Goal: Information Seeking & Learning: Learn about a topic

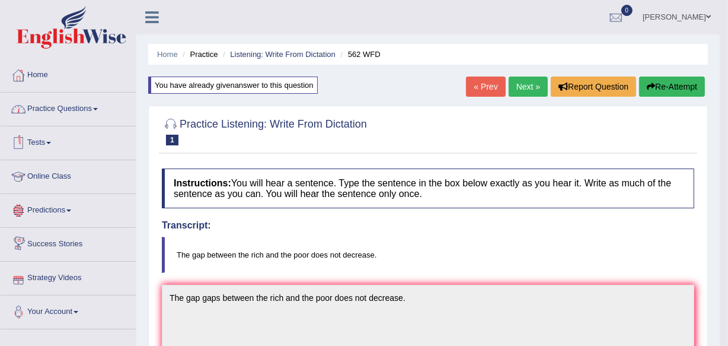
click at [83, 98] on link "Practice Questions" at bounding box center [68, 107] width 135 height 30
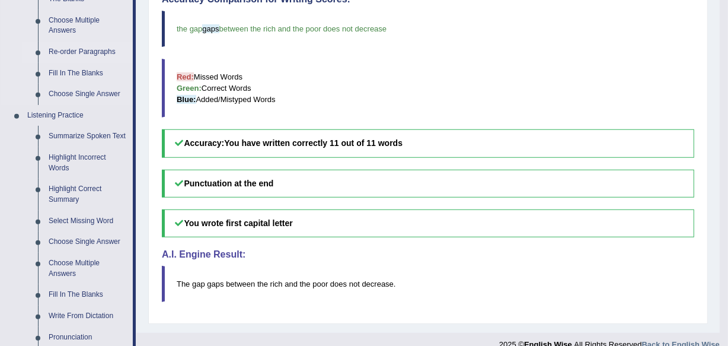
scroll to position [431, 0]
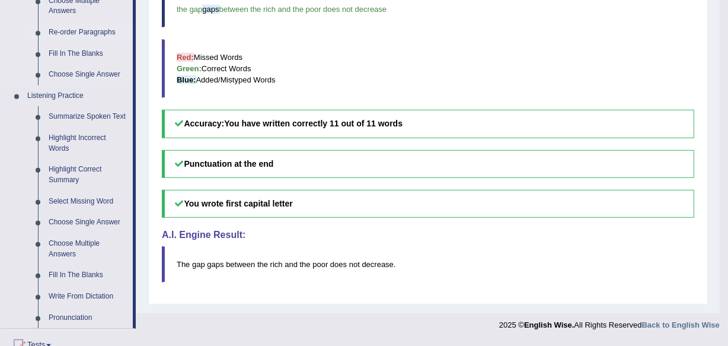
click at [90, 117] on link "Summarize Spoken Text" at bounding box center [88, 116] width 90 height 21
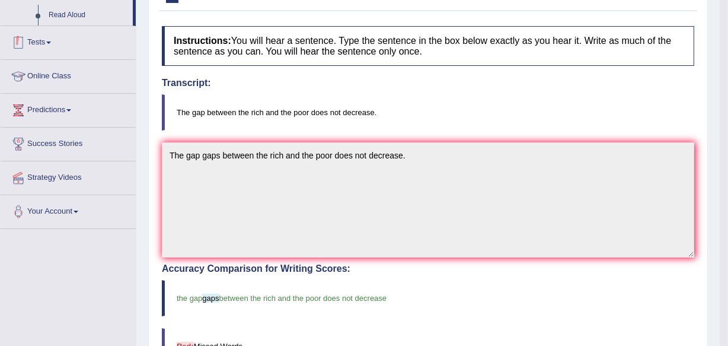
scroll to position [207, 0]
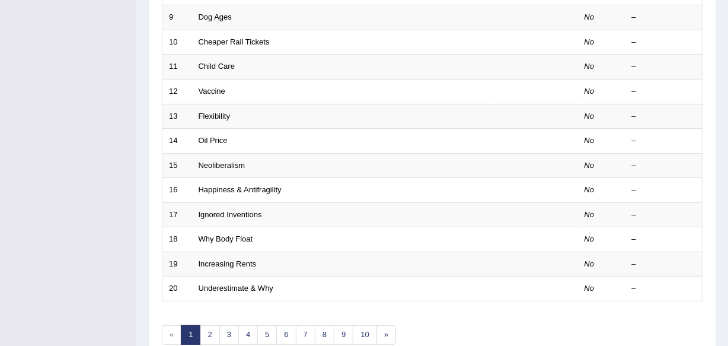
scroll to position [431, 0]
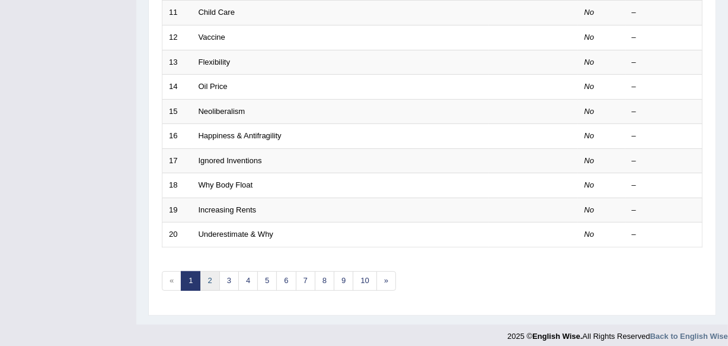
click at [206, 282] on link "2" at bounding box center [210, 281] width 20 height 20
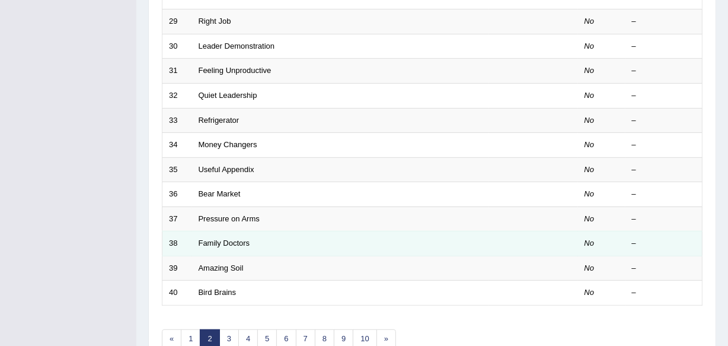
scroll to position [431, 0]
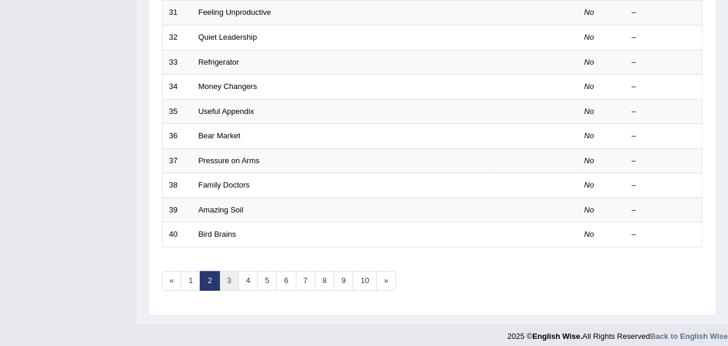
click at [221, 272] on link "3" at bounding box center [229, 281] width 20 height 20
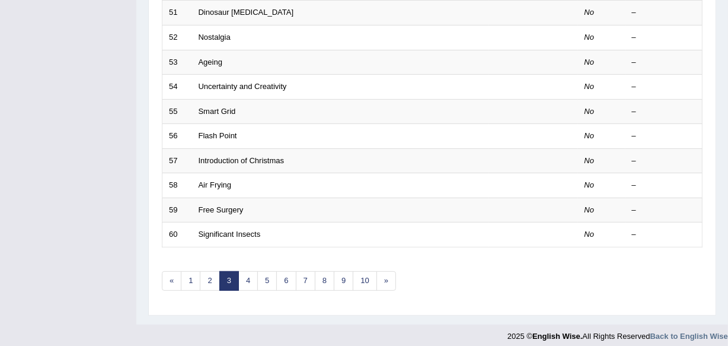
scroll to position [438, 0]
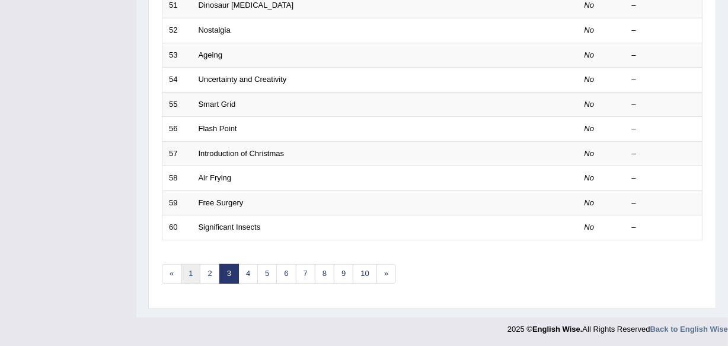
click at [186, 277] on link "1" at bounding box center [191, 274] width 20 height 20
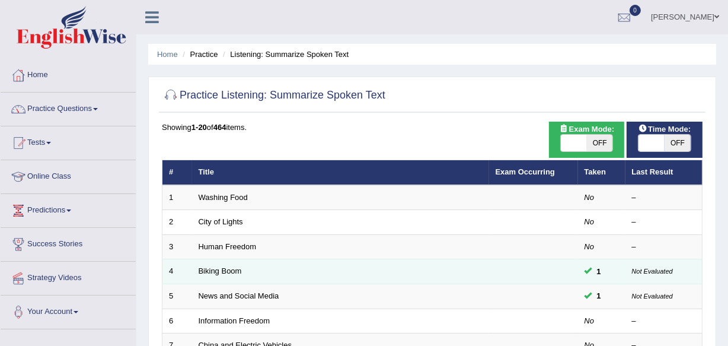
scroll to position [53, 0]
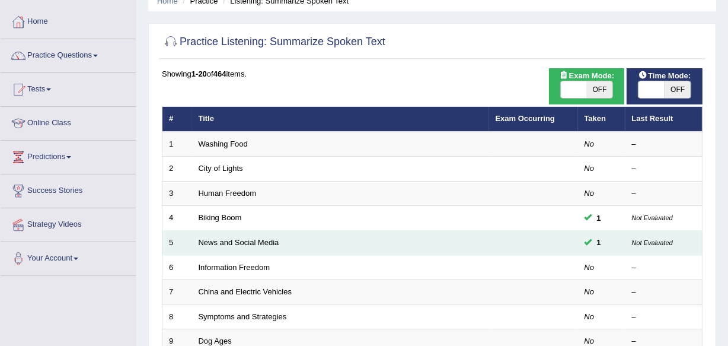
click at [251, 246] on td "News and Social Media" at bounding box center [340, 243] width 297 height 25
click at [254, 244] on link "News and Social Media" at bounding box center [239, 242] width 81 height 9
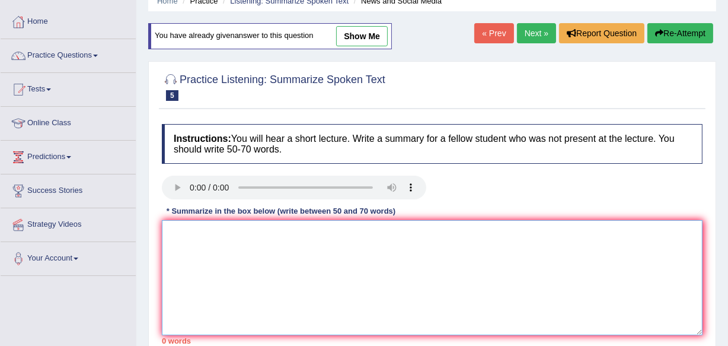
click at [267, 260] on textarea at bounding box center [432, 277] width 541 height 115
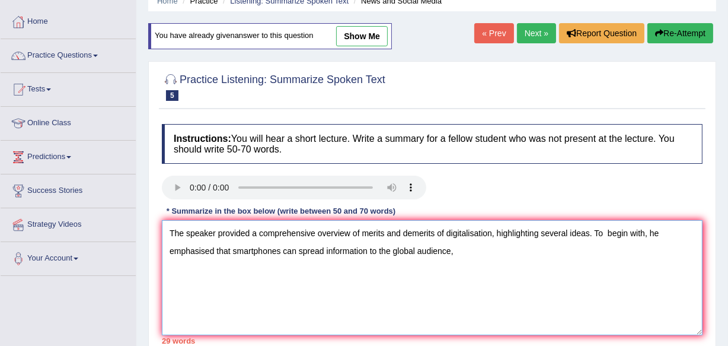
click at [226, 249] on textarea "The speaker provided a comprehensive overview of merits and demerits of digital…" at bounding box center [432, 277] width 541 height 115
click at [229, 249] on textarea "The speaker provided a comprehensive overview of merits and demerits of digital…" at bounding box center [432, 277] width 541 height 115
click at [220, 253] on textarea "The speaker provided a comprehensive overview of merits and demerits of digital…" at bounding box center [432, 277] width 541 height 115
click at [274, 249] on textarea "The speaker provided a comprehensive overview of merits and demerits of digital…" at bounding box center [432, 277] width 541 height 115
click at [461, 249] on textarea "The speaker provided a comprehensive overview of merits and demerits of digital…" at bounding box center [432, 277] width 541 height 115
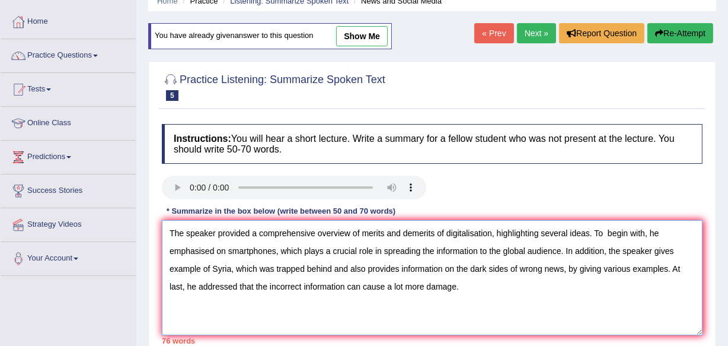
click at [444, 231] on textarea "The speaker provided a comprehensive overview of merits and demerits of digital…" at bounding box center [432, 277] width 541 height 115
click at [445, 230] on textarea "The speaker provided a comprehensive overview of merits and demerits of digital…" at bounding box center [432, 277] width 541 height 115
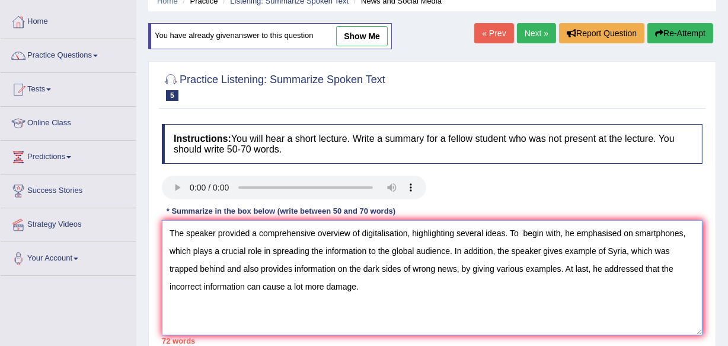
click at [259, 232] on textarea "The speaker provided a comprehensive overview of digitalisation, highlighting s…" at bounding box center [432, 277] width 541 height 115
click at [376, 307] on textarea "The speaker provided comprehensive overview of digitalisation, highlighting sev…" at bounding box center [432, 277] width 541 height 115
click at [679, 269] on textarea "The speaker provided comprehensive overview of digitalisation, highlighting sev…" at bounding box center [432, 277] width 541 height 115
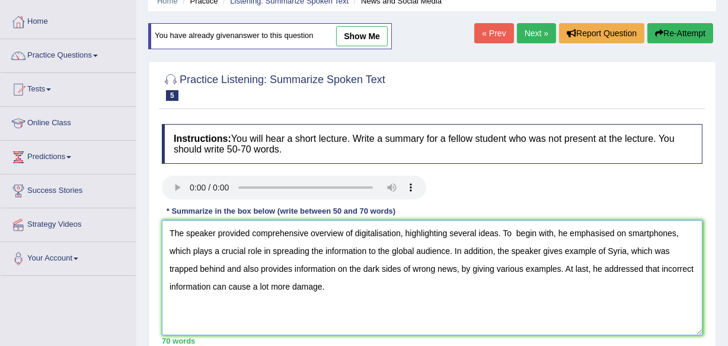
type textarea "The speaker provided comprehensive overview of digitalisation, highlighting sev…"
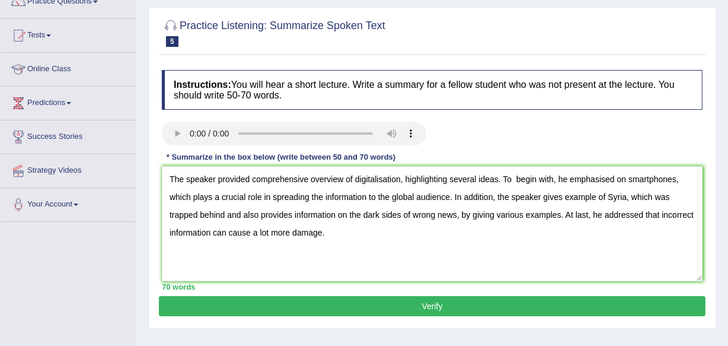
click at [373, 300] on button "Verify" at bounding box center [432, 306] width 547 height 20
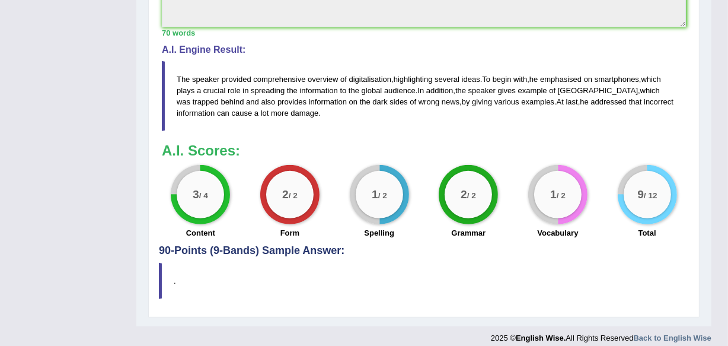
scroll to position [502, 0]
